Goal: Task Accomplishment & Management: Manage account settings

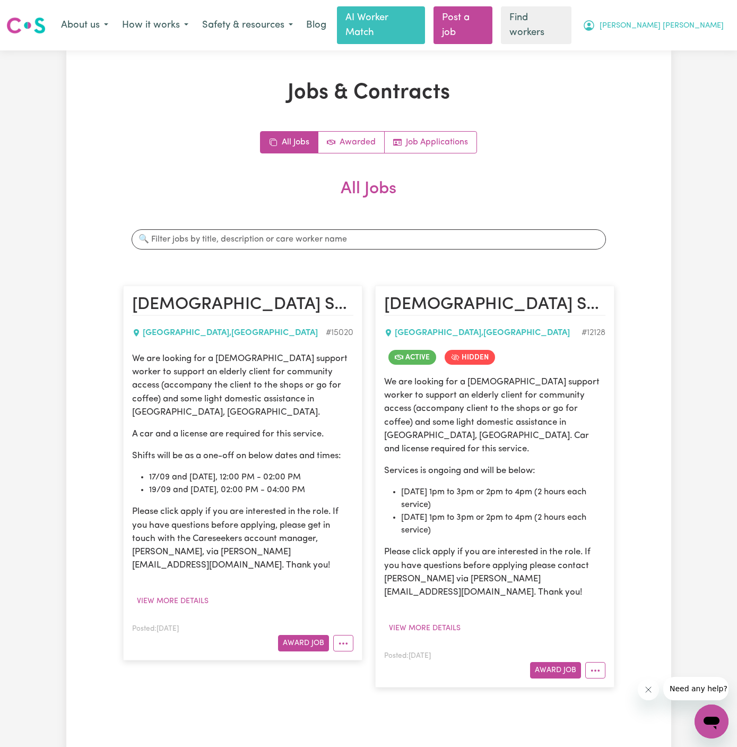
click at [695, 20] on span "[PERSON_NAME] [PERSON_NAME]" at bounding box center [662, 26] width 124 height 12
click at [695, 41] on link "My Dashboard" at bounding box center [688, 48] width 84 height 20
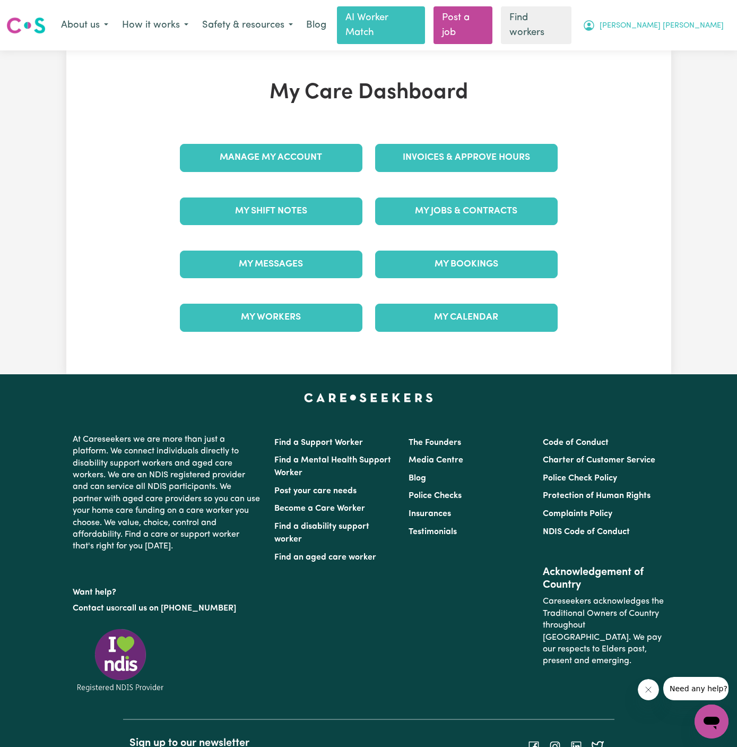
click at [699, 23] on span "[PERSON_NAME] [PERSON_NAME]" at bounding box center [662, 26] width 124 height 12
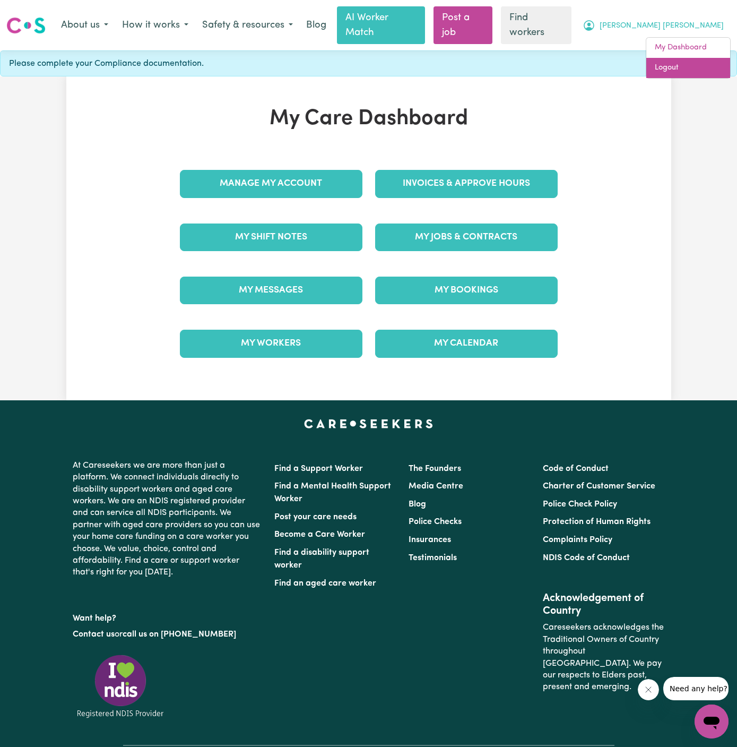
click at [699, 58] on link "Logout" at bounding box center [688, 68] width 84 height 20
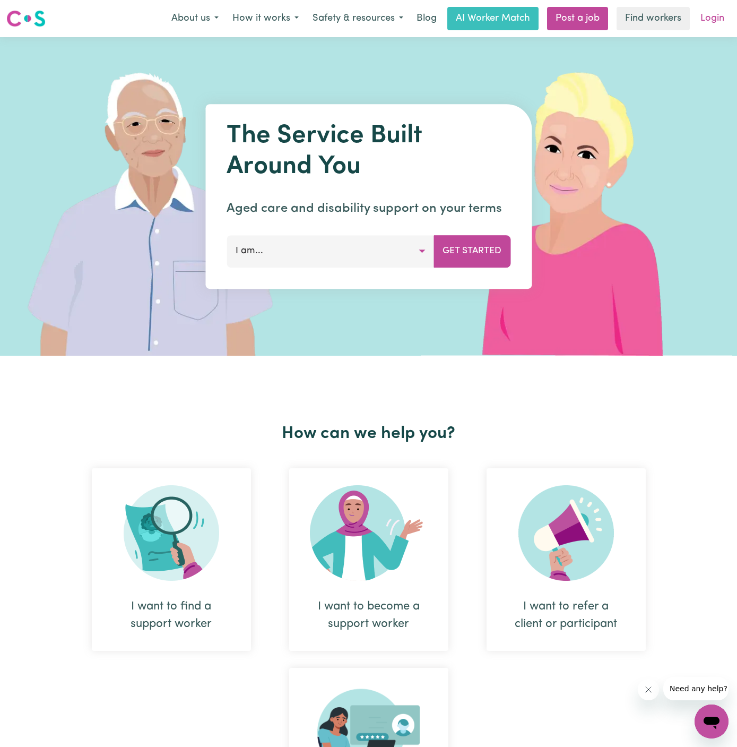
click at [714, 16] on link "Login" at bounding box center [712, 18] width 37 height 23
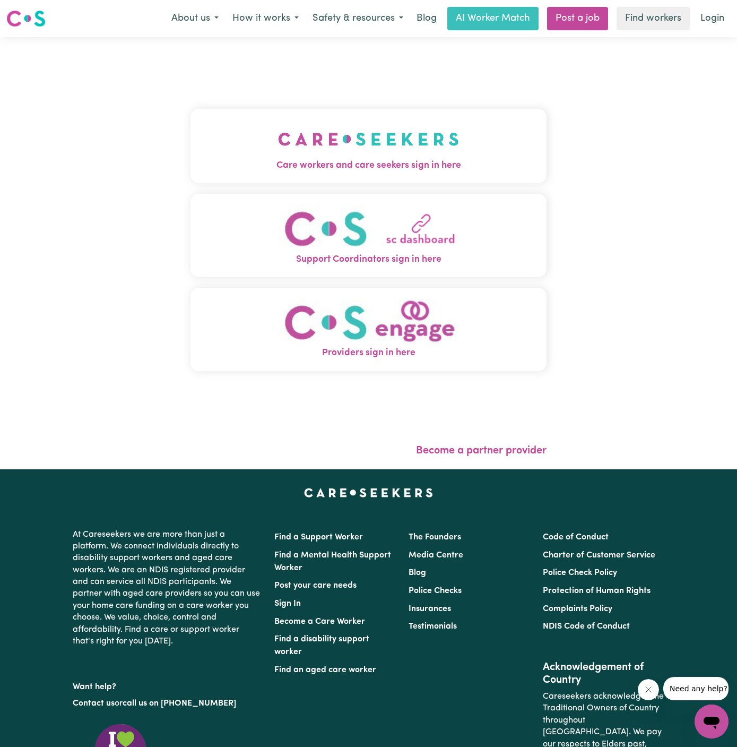
click at [292, 127] on img "Care workers and care seekers sign in here" at bounding box center [368, 138] width 181 height 39
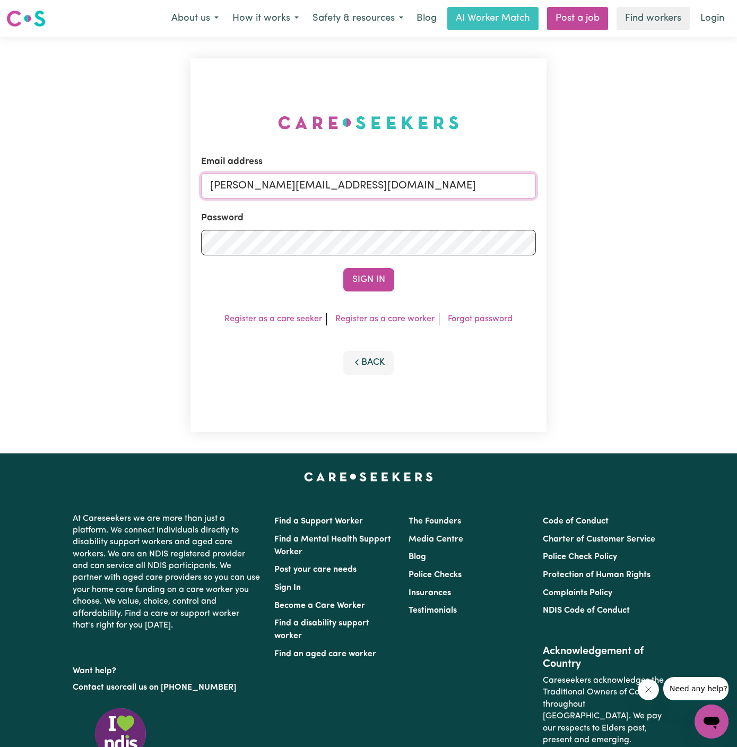
click at [403, 189] on input "[PERSON_NAME][EMAIL_ADDRESS][DOMAIN_NAME]" at bounding box center [368, 185] width 335 height 25
click at [336, 183] on input "[PERSON_NAME][EMAIL_ADDRESS][DOMAIN_NAME]" at bounding box center [368, 185] width 335 height 25
drag, startPoint x: 263, startPoint y: 184, endPoint x: 634, endPoint y: 248, distance: 377.0
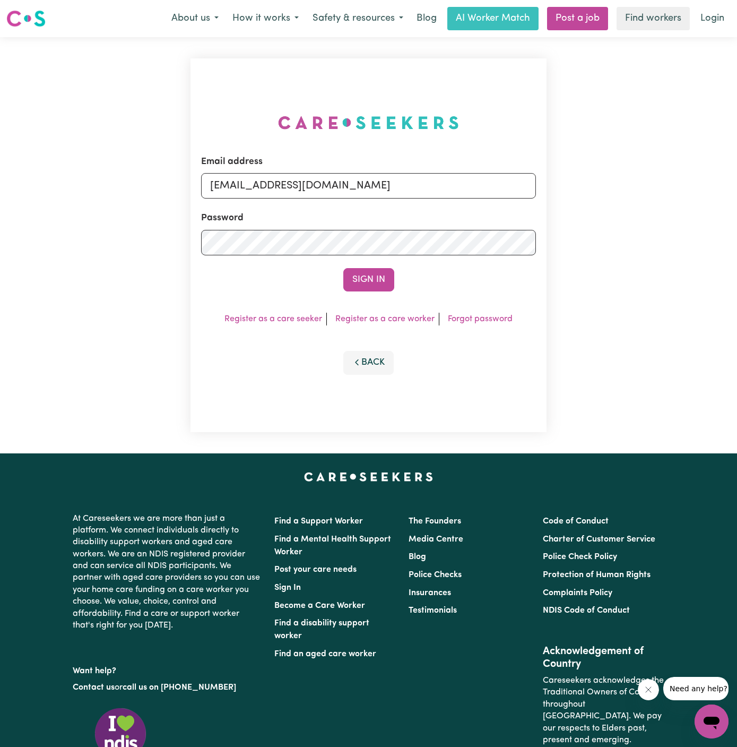
click at [634, 248] on div "Email address [EMAIL_ADDRESS][DOMAIN_NAME] Password Sign In Register as a care …" at bounding box center [368, 245] width 737 height 416
click at [343, 268] on button "Sign In" at bounding box center [368, 279] width 51 height 23
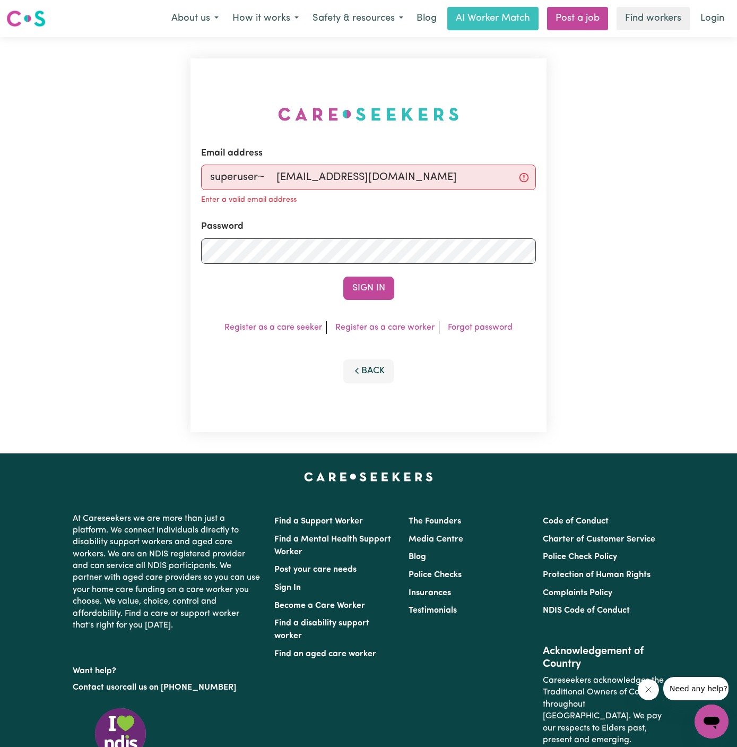
click at [315, 185] on input "superuser~ [EMAIL_ADDRESS][DOMAIN_NAME]" at bounding box center [368, 177] width 335 height 25
click at [282, 181] on input "superuser~ [EMAIL_ADDRESS][DOMAIN_NAME]" at bounding box center [368, 177] width 335 height 25
type input "superuser~[EMAIL_ADDRESS][DOMAIN_NAME]"
click at [343, 277] on button "Sign In" at bounding box center [368, 288] width 51 height 23
